Goal: Check status: Check status

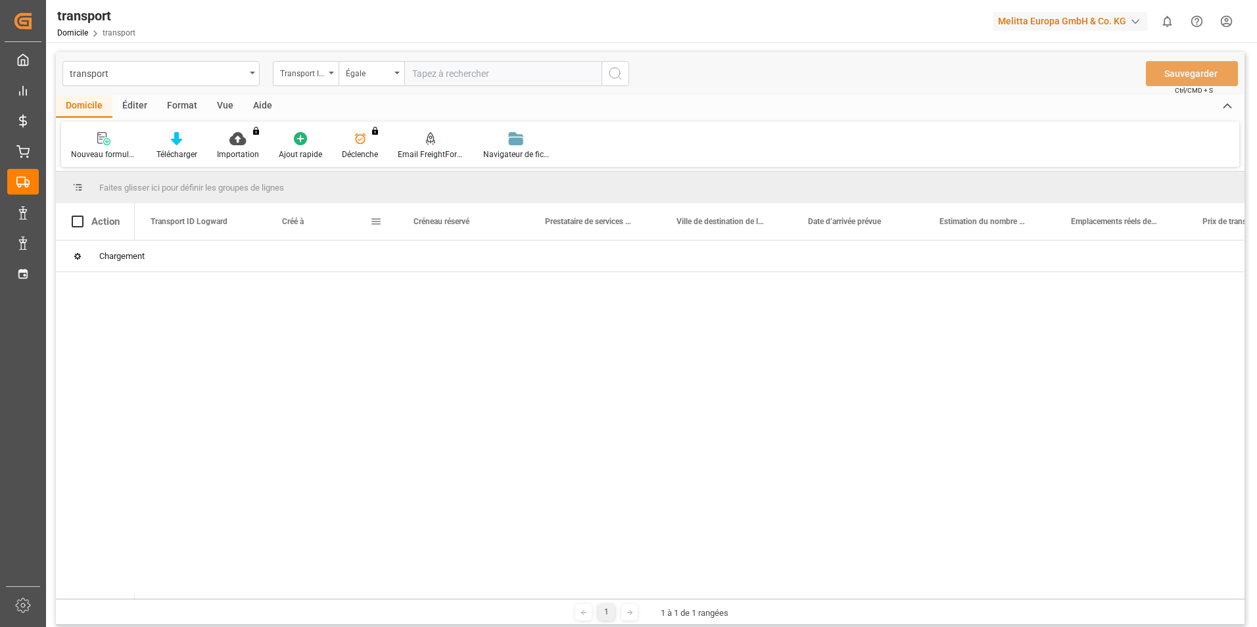
click at [374, 222] on span at bounding box center [376, 222] width 12 height 12
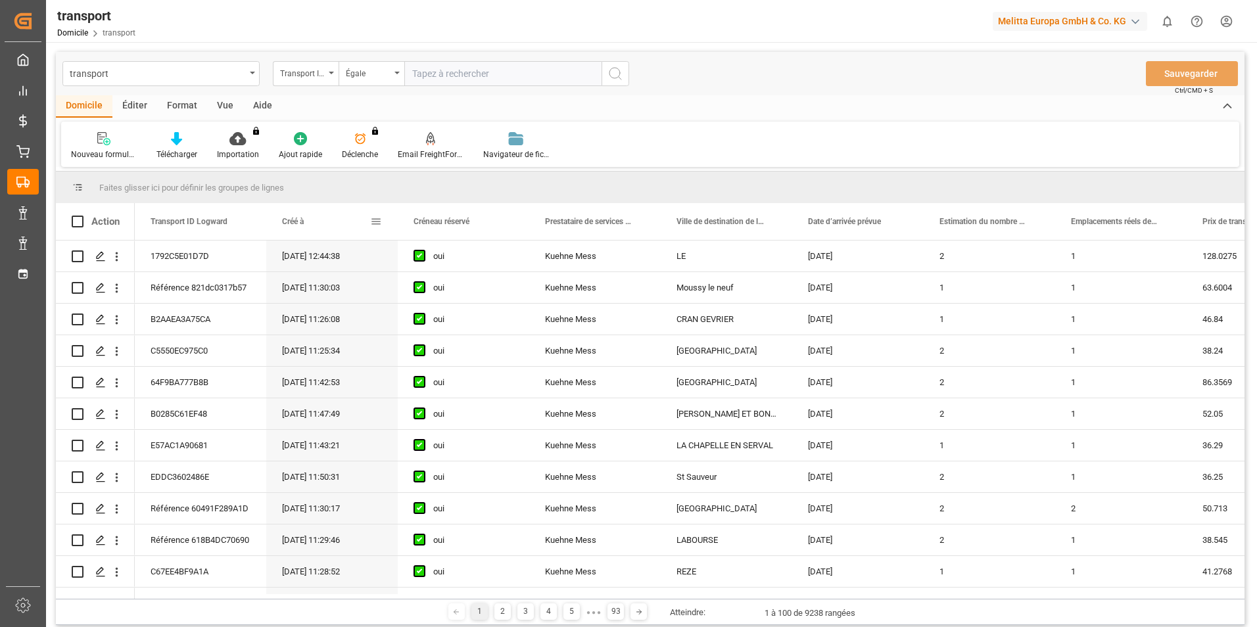
click at [376, 218] on span at bounding box center [376, 222] width 12 height 12
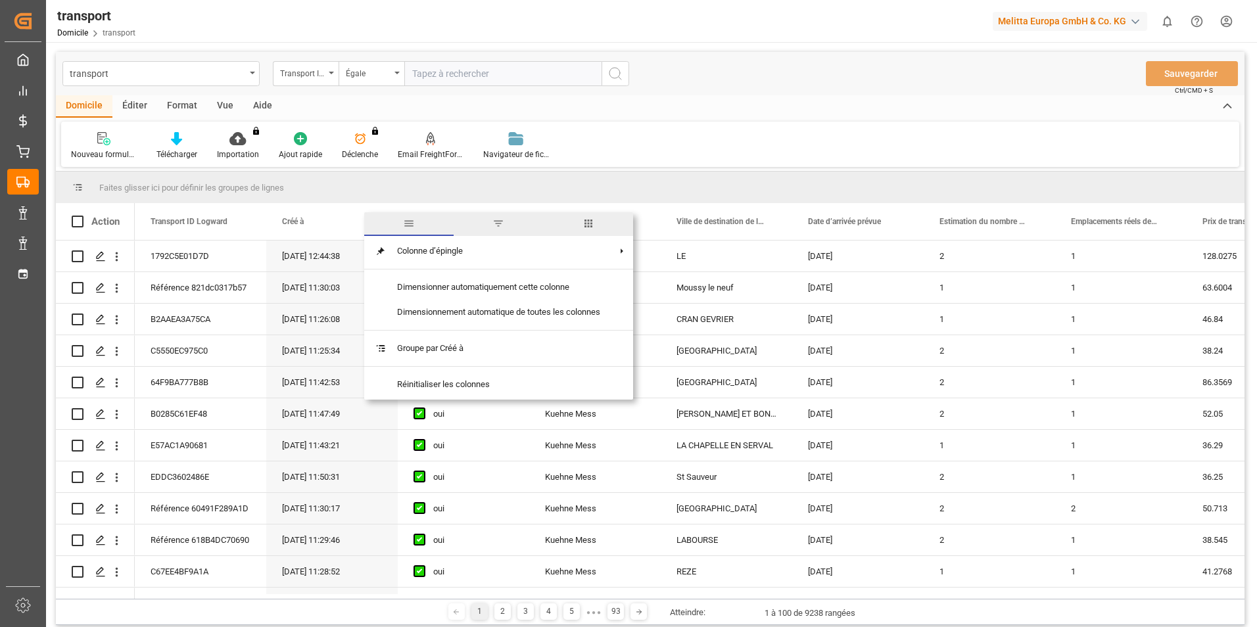
click at [497, 229] on span "filtre" at bounding box center [498, 224] width 12 height 12
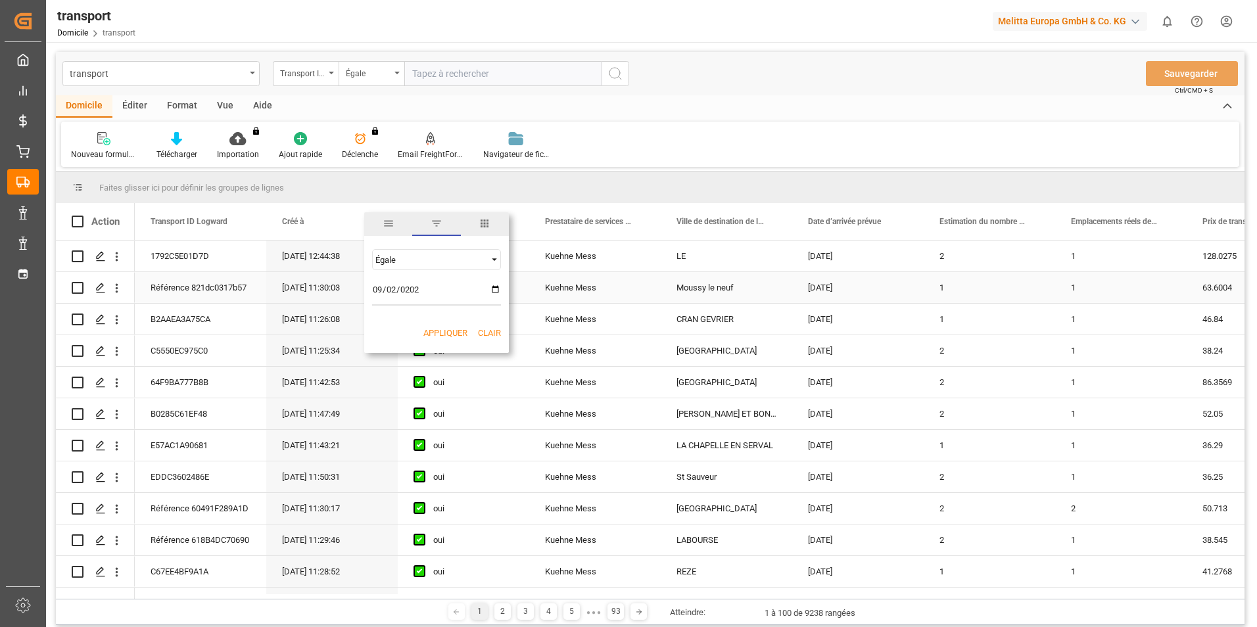
type input "[DATE]"
click at [431, 331] on button "Appliquer" at bounding box center [445, 333] width 44 height 13
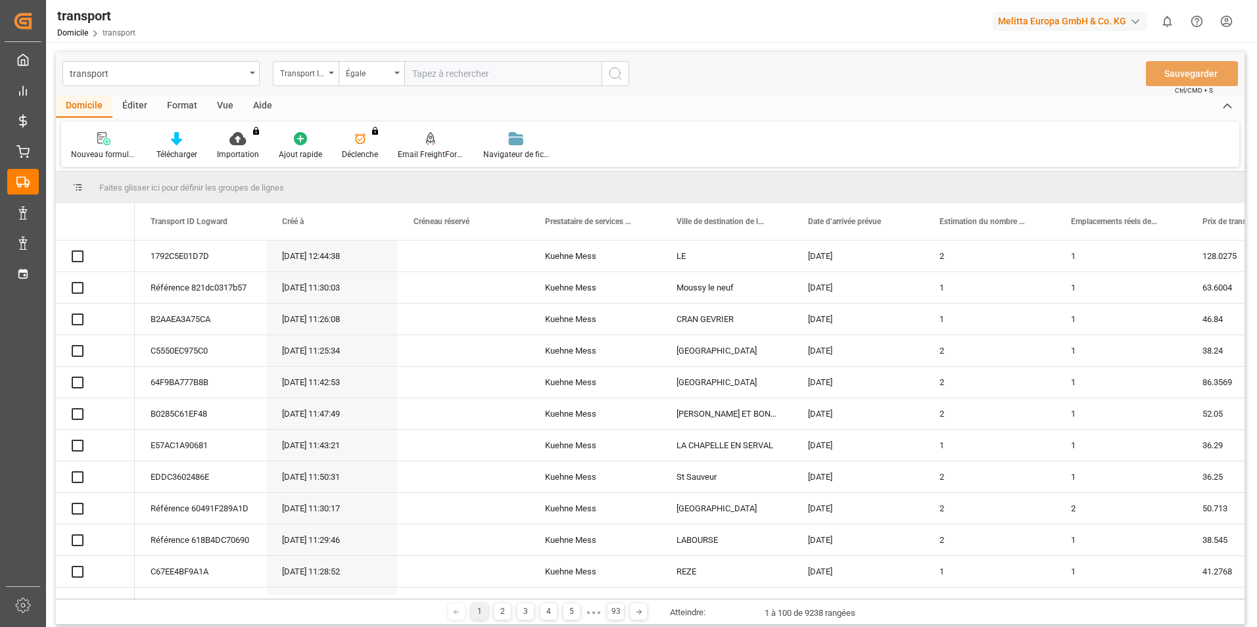
click at [381, 223] on span at bounding box center [376, 222] width 12 height 12
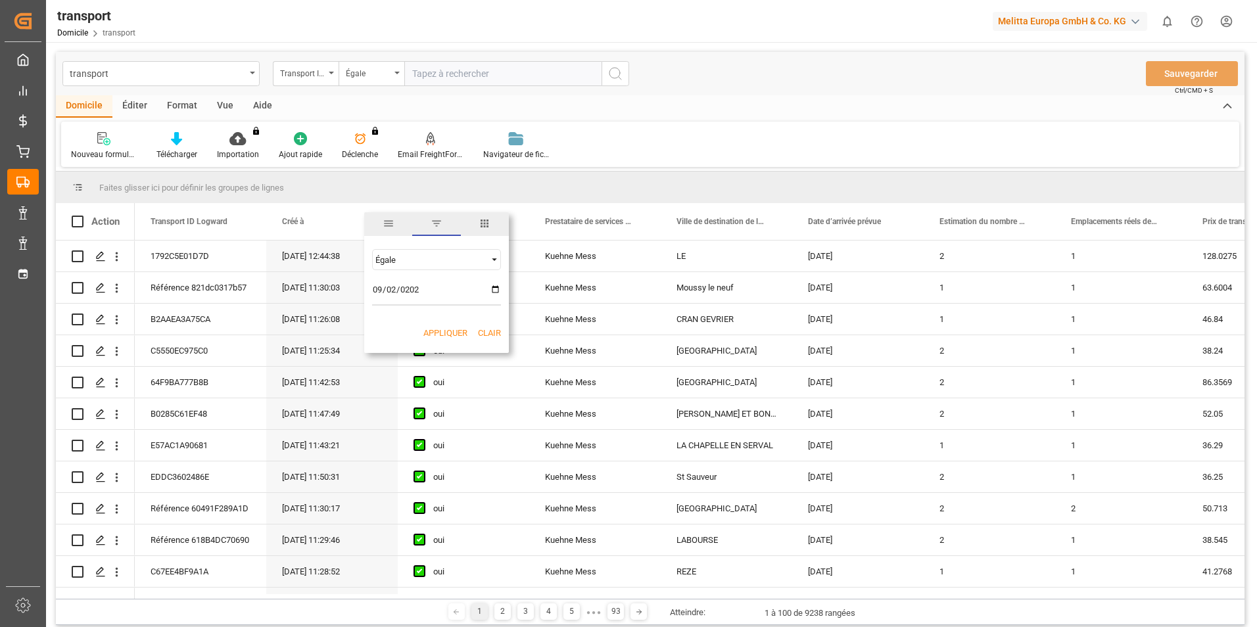
type input "[DATE]"
click at [432, 333] on button "Appliquer" at bounding box center [445, 333] width 44 height 13
